Goal: Information Seeking & Learning: Learn about a topic

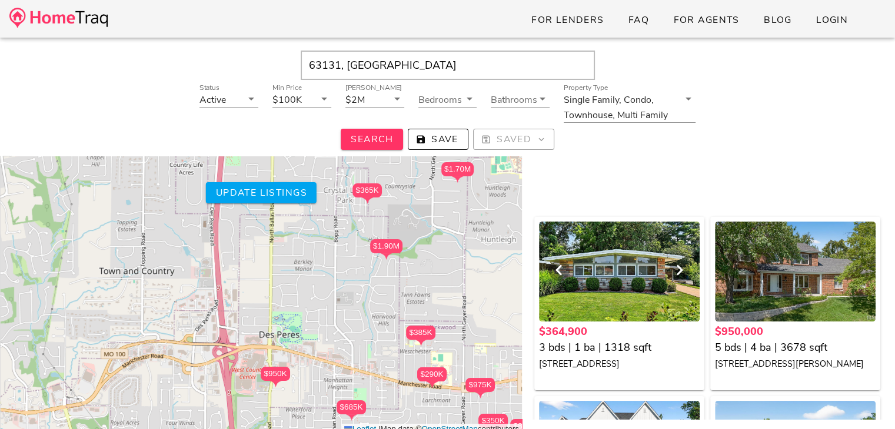
click at [652, 273] on div at bounding box center [619, 272] width 161 height 100
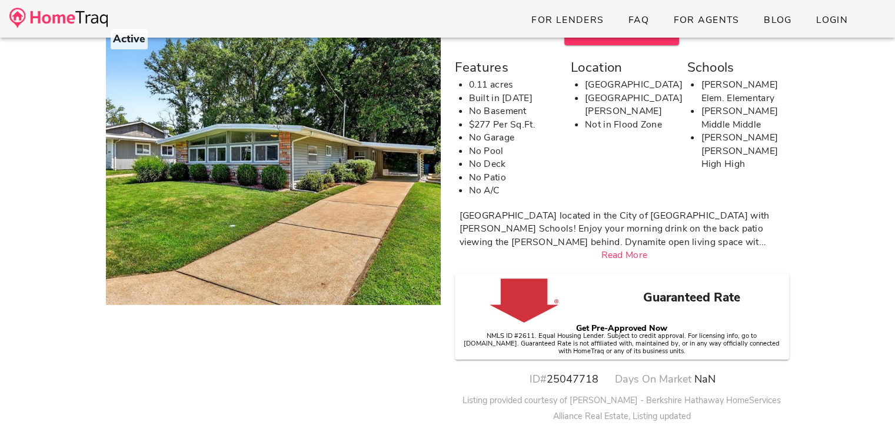
scroll to position [113, 0]
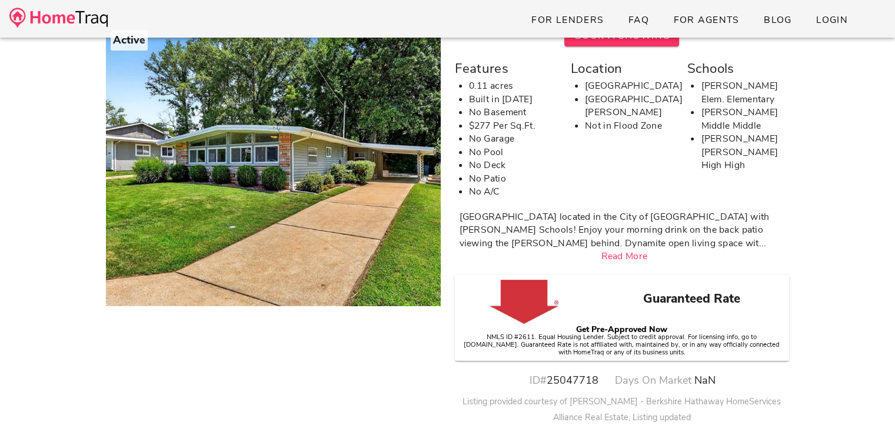
click at [635, 333] on small "NMLS ID #2611. Equal Housing Lender. Subject to credit approval. For licensing …" at bounding box center [621, 345] width 316 height 24
